Goal: Find specific page/section: Find specific page/section

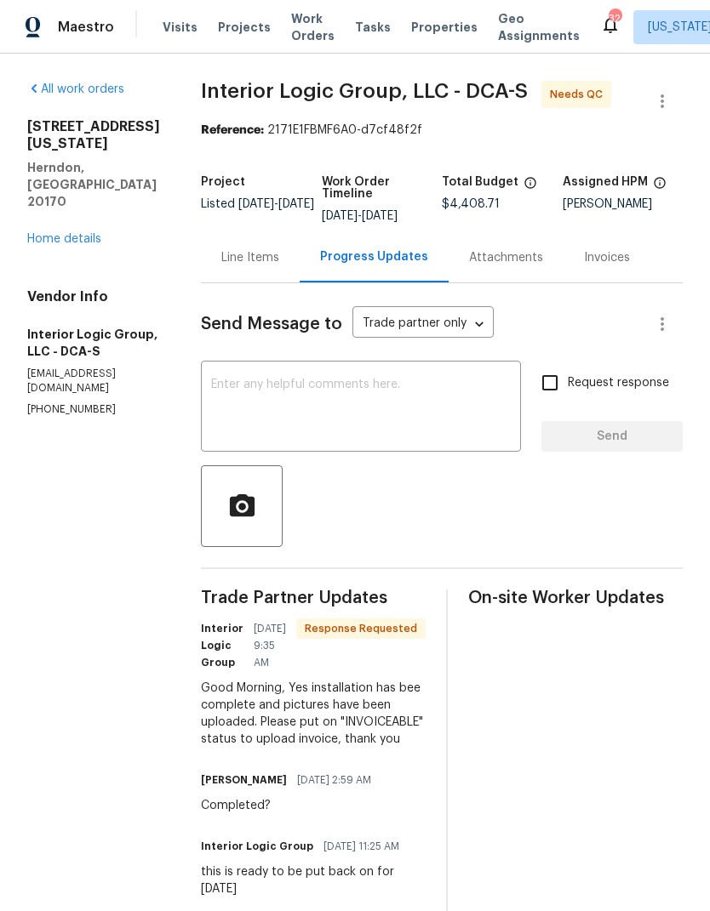
click at [268, 266] on div "Line Items" at bounding box center [250, 257] width 58 height 17
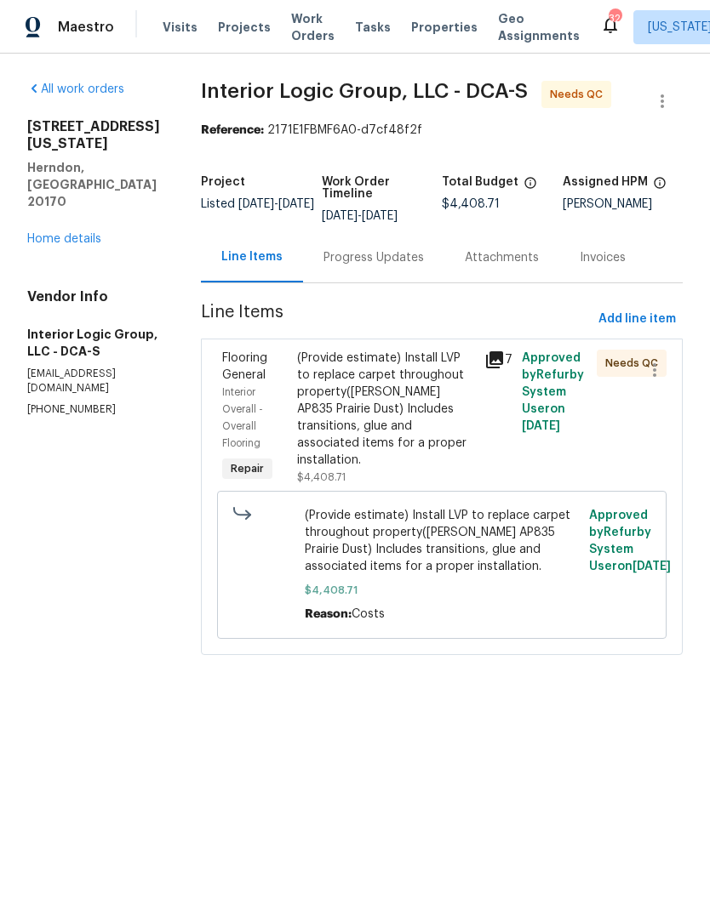
click at [505, 370] on icon at bounding box center [494, 360] width 20 height 20
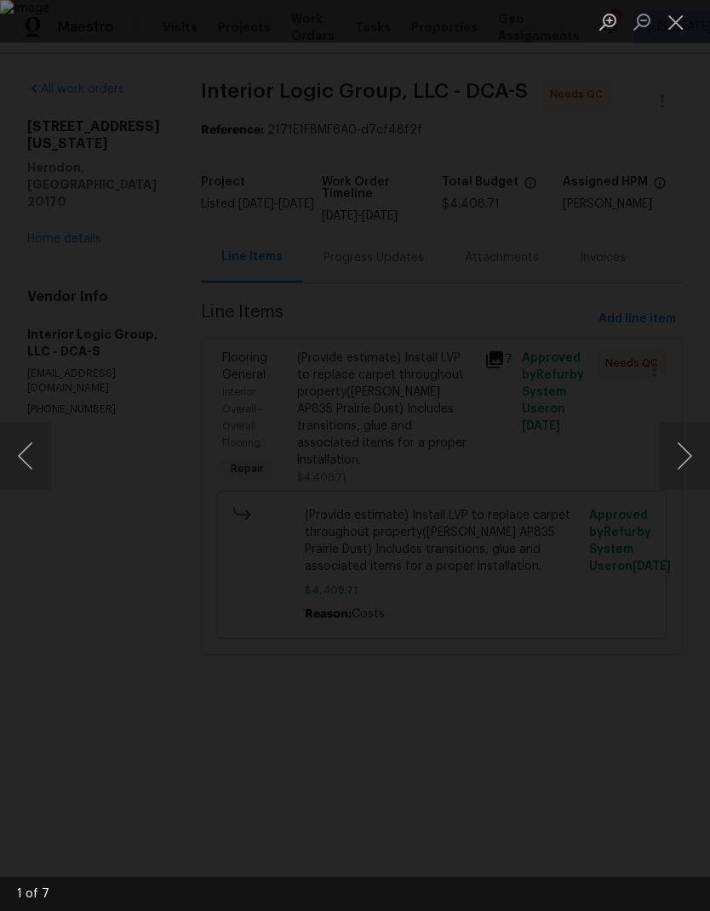
click at [691, 431] on button "Next image" at bounding box center [684, 456] width 51 height 68
click at [689, 438] on button "Next image" at bounding box center [684, 456] width 51 height 68
click at [687, 436] on button "Next image" at bounding box center [684, 456] width 51 height 68
click at [687, 423] on button "Next image" at bounding box center [684, 456] width 51 height 68
click at [688, 425] on button "Next image" at bounding box center [684, 456] width 51 height 68
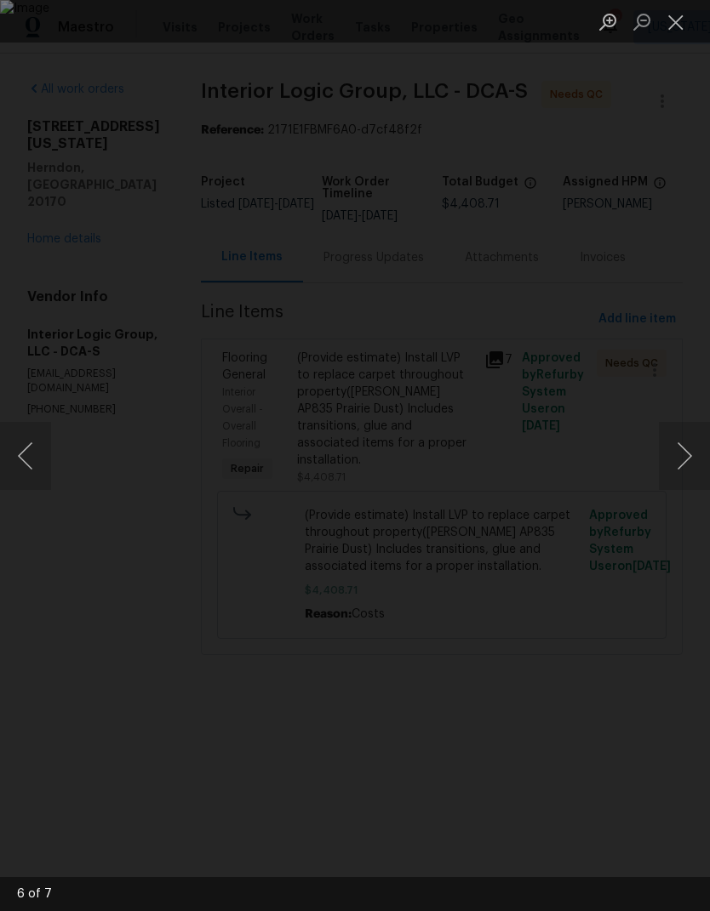
click at [692, 427] on button "Next image" at bounding box center [684, 456] width 51 height 68
click at [29, 446] on button "Previous image" at bounding box center [25, 456] width 51 height 68
click at [693, 420] on div "Lightbox" at bounding box center [355, 455] width 710 height 911
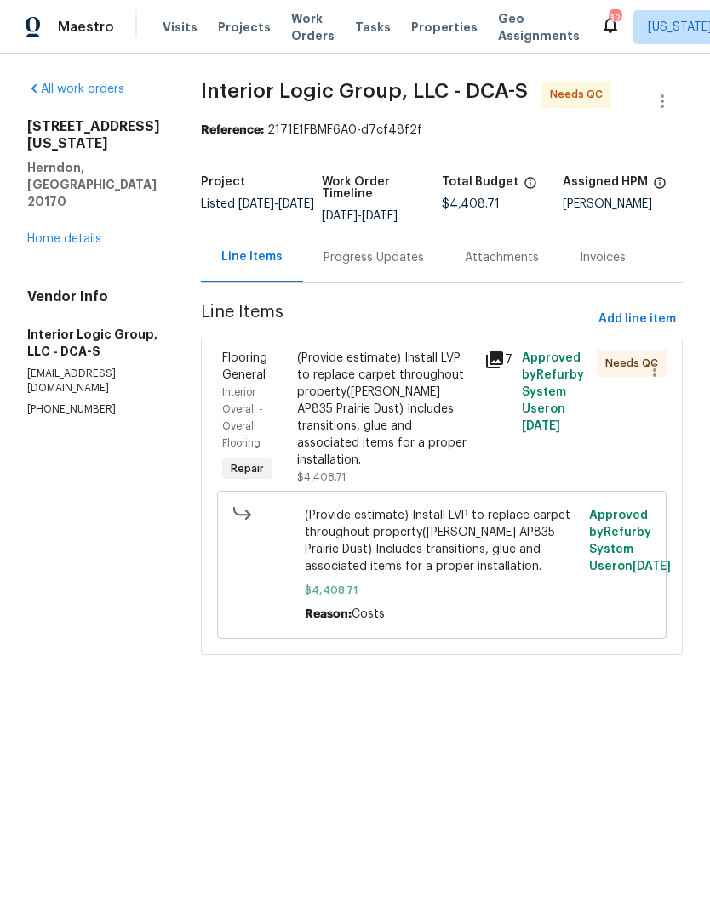
click at [503, 368] on icon at bounding box center [494, 359] width 17 height 17
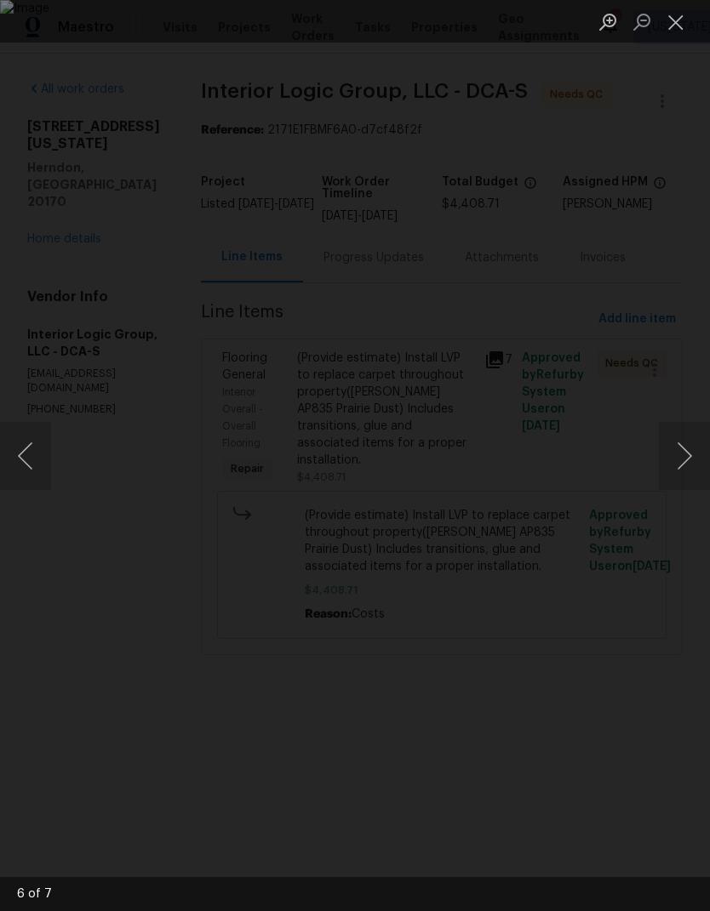
click at [695, 445] on button "Next image" at bounding box center [684, 456] width 51 height 68
click at [683, 445] on button "Next image" at bounding box center [684, 456] width 51 height 68
click at [698, 432] on button "Next image" at bounding box center [684, 456] width 51 height 68
click at [683, 436] on button "Next image" at bounding box center [684, 456] width 51 height 68
click at [687, 433] on button "Next image" at bounding box center [684, 456] width 51 height 68
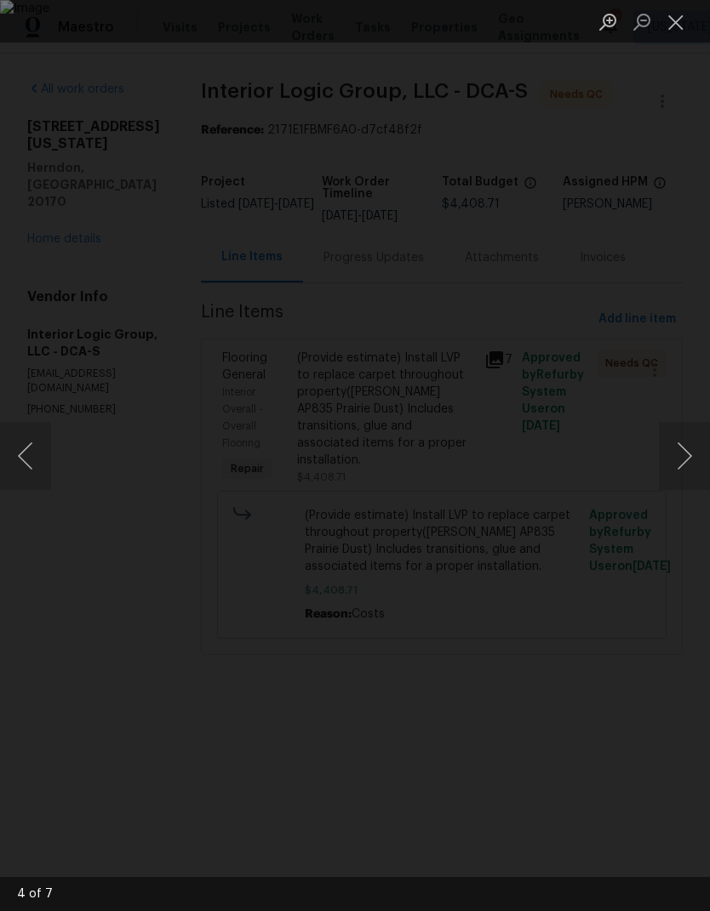
click at [685, 435] on button "Next image" at bounding box center [684, 456] width 51 height 68
click at [689, 434] on button "Next image" at bounding box center [684, 456] width 51 height 68
click at [689, 431] on button "Next image" at bounding box center [684, 456] width 51 height 68
click at [688, 422] on button "Next image" at bounding box center [684, 456] width 51 height 68
click at [683, 429] on button "Next image" at bounding box center [684, 456] width 51 height 68
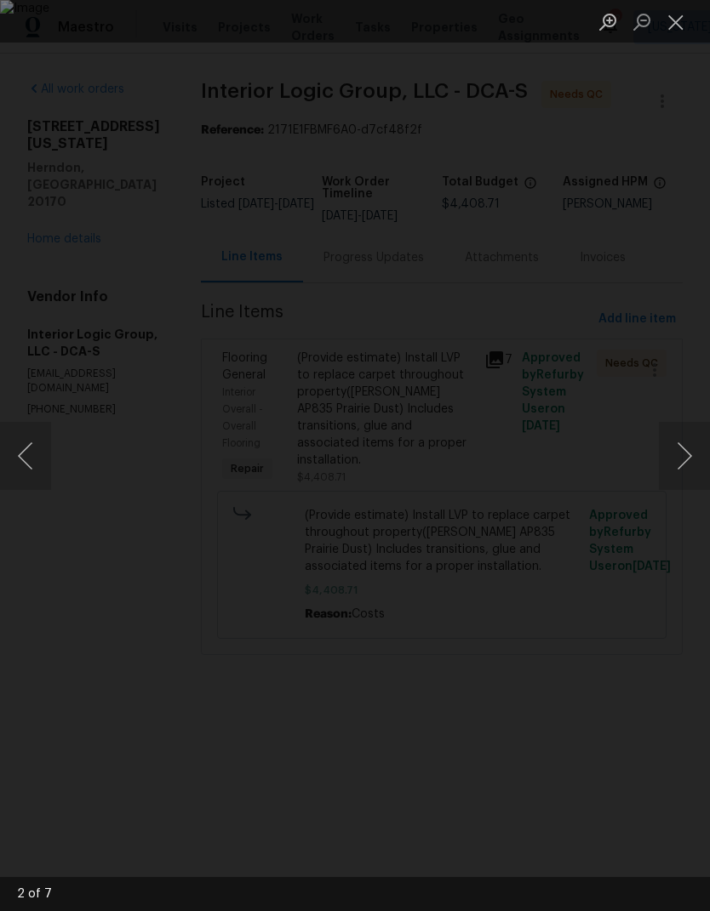
click at [690, 420] on div "Lightbox" at bounding box center [355, 455] width 710 height 911
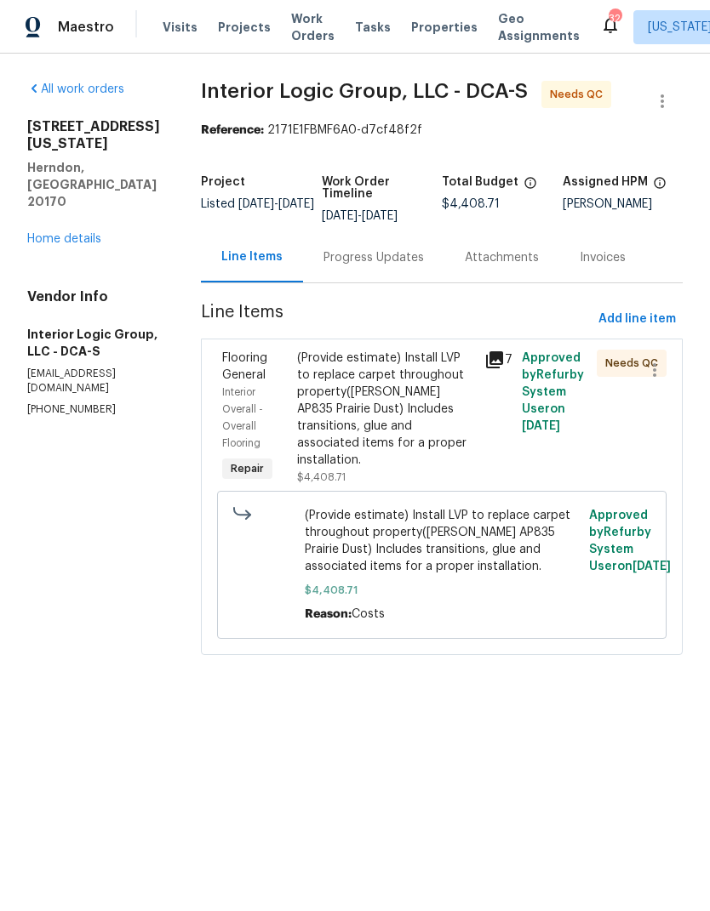
click at [40, 233] on link "Home details" at bounding box center [64, 239] width 74 height 12
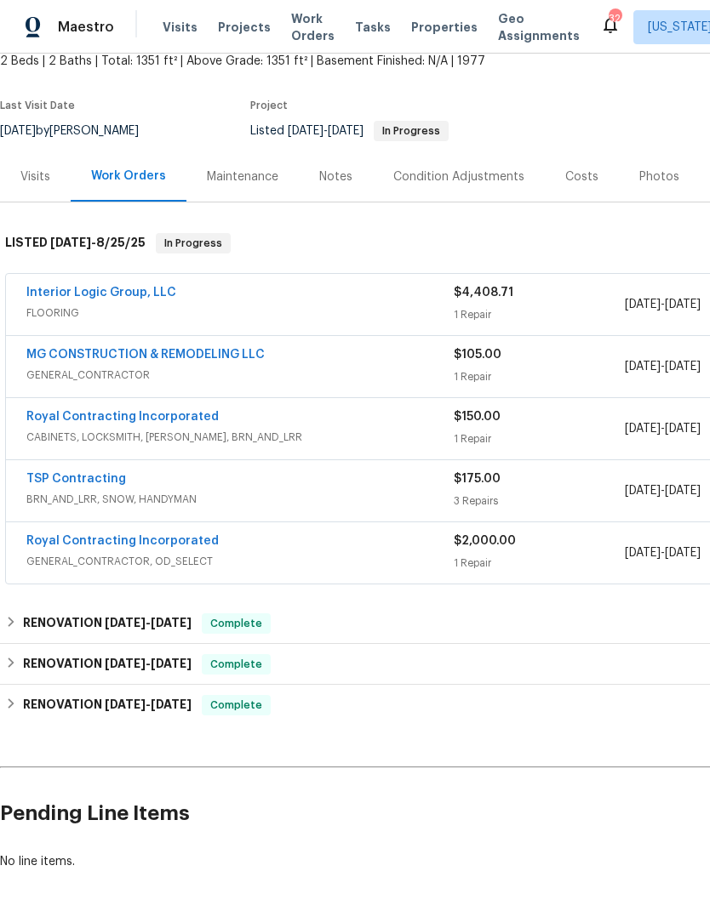
scroll to position [107, 0]
